Goal: Navigation & Orientation: Find specific page/section

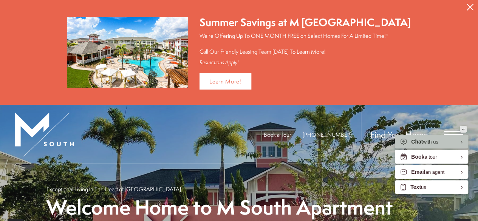
click at [461, 129] on button "Minimize" at bounding box center [463, 129] width 7 height 7
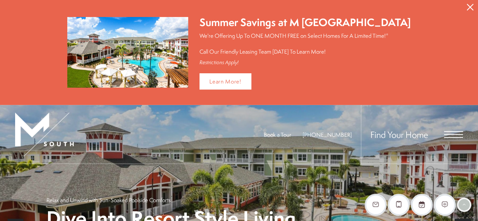
click at [471, 4] on icon "Close Alert" at bounding box center [470, 7] width 7 height 7
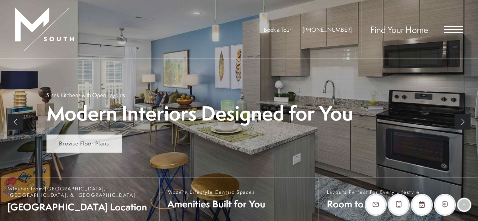
click at [105, 145] on span "Browse Floor Plans" at bounding box center [84, 143] width 50 height 8
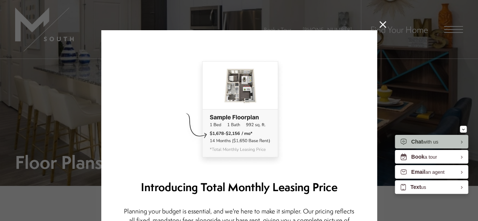
click at [380, 26] on icon at bounding box center [383, 24] width 7 height 7
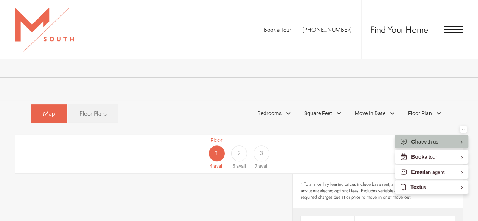
scroll to position [340, 0]
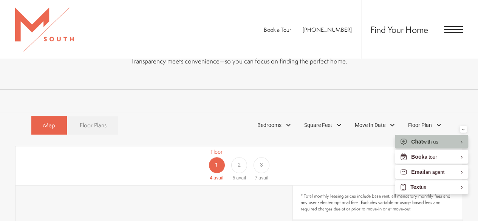
click at [263, 157] on div "3" at bounding box center [262, 165] width 16 height 16
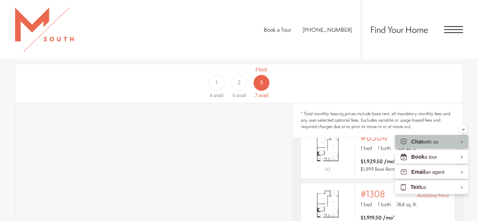
scroll to position [416, 0]
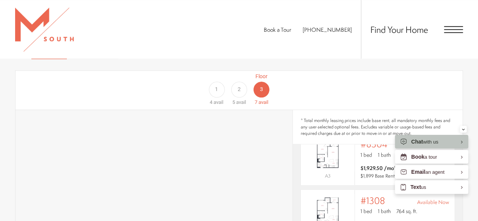
click at [203, 72] on div "Floor 1 4 avail Floor 2 5 avail Floor 3 7 avail" at bounding box center [238, 90] width 447 height 39
click at [221, 82] on div "1" at bounding box center [217, 90] width 16 height 16
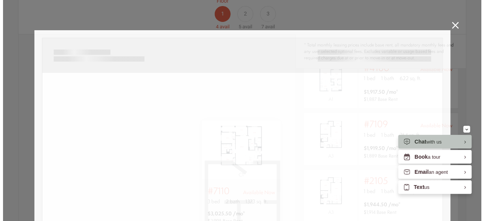
scroll to position [21, 0]
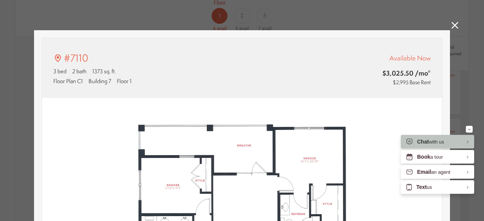
type input "**********"
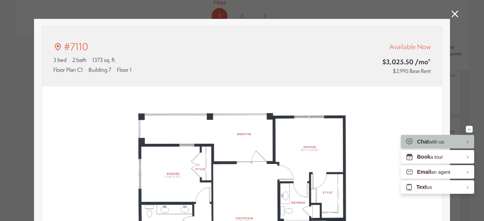
scroll to position [0, 0]
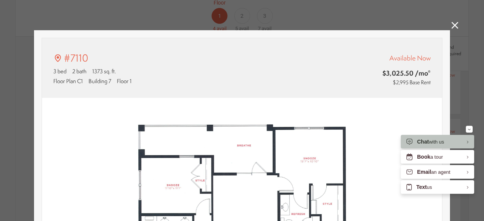
click at [451, 25] on icon at bounding box center [454, 25] width 7 height 7
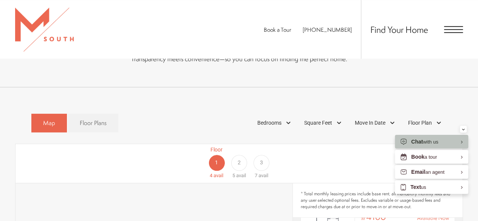
scroll to position [340, 0]
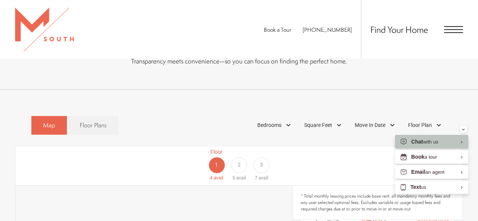
click at [449, 31] on span "Open Menu" at bounding box center [453, 29] width 19 height 7
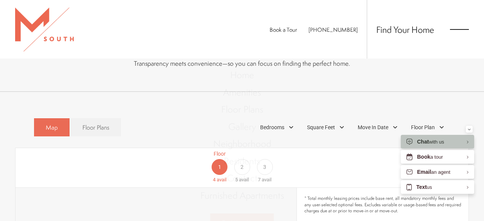
scroll to position [21, 0]
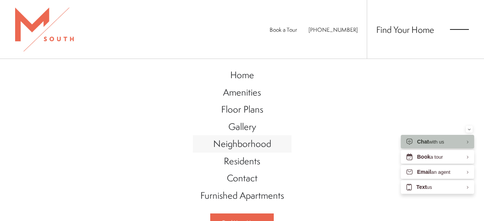
click at [249, 141] on span "Neighborhood" at bounding box center [242, 143] width 58 height 13
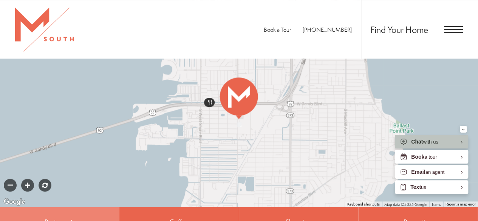
scroll to position [340, 0]
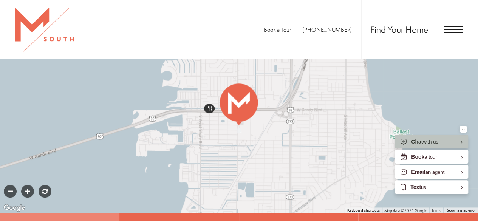
click at [11, 185] on div at bounding box center [10, 191] width 13 height 13
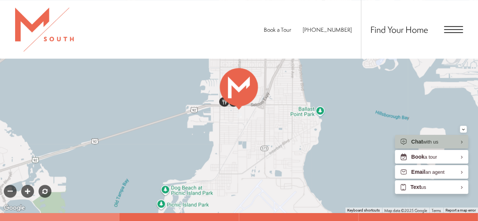
click at [11, 185] on div at bounding box center [10, 191] width 13 height 13
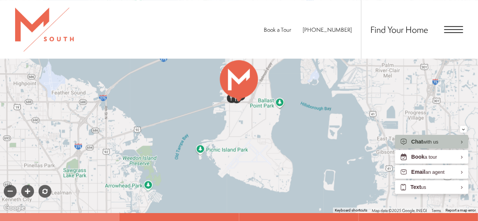
click at [11, 185] on div at bounding box center [10, 191] width 13 height 13
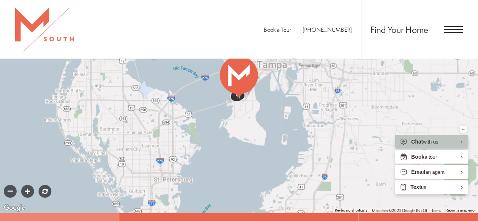
click at [11, 185] on div at bounding box center [10, 191] width 13 height 13
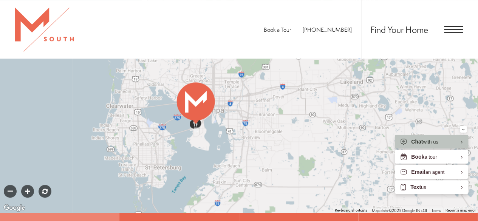
drag, startPoint x: 237, startPoint y: 121, endPoint x: 194, endPoint y: 150, distance: 52.1
click at [194, 150] on div at bounding box center [239, 99] width 478 height 227
